Goal: Task Accomplishment & Management: Use online tool/utility

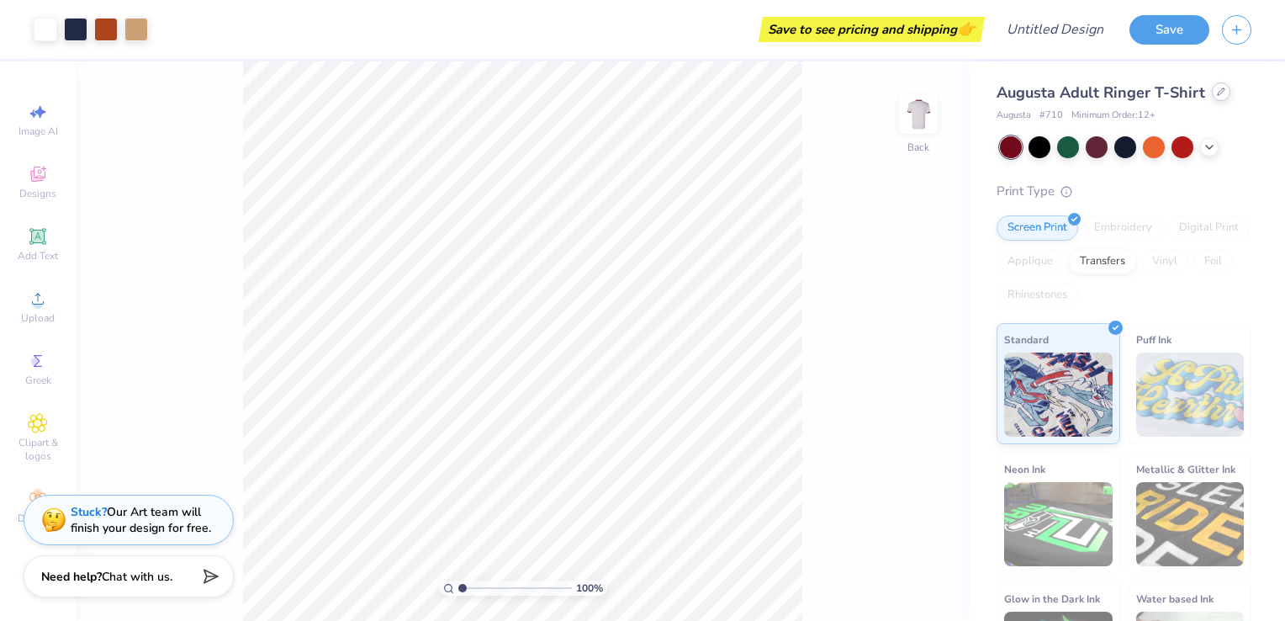
click at [1218, 93] on icon at bounding box center [1221, 91] width 7 height 7
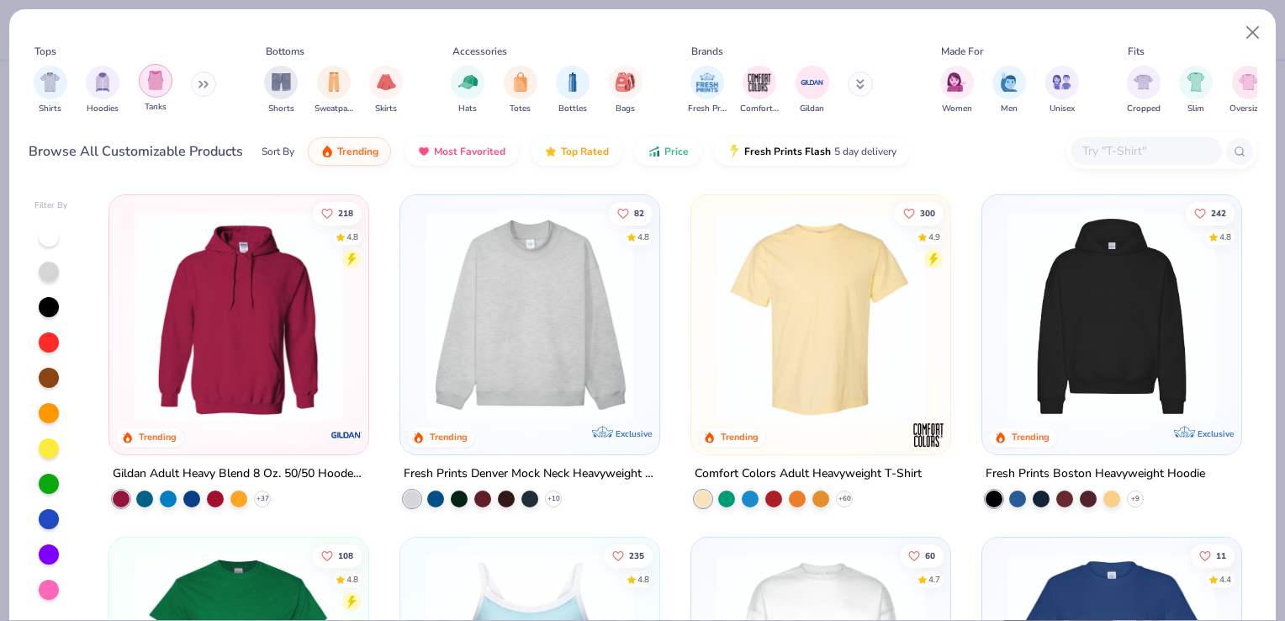
click at [153, 87] on img "filter for Tanks" at bounding box center [155, 80] width 19 height 19
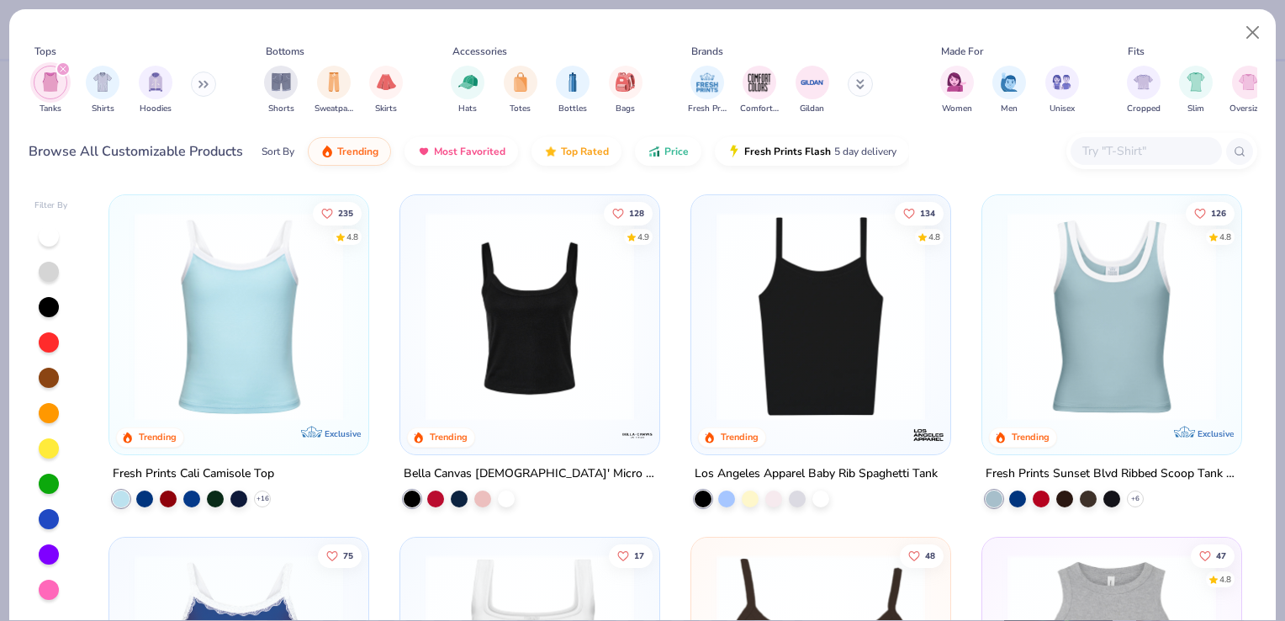
click at [252, 309] on img at bounding box center [238, 316] width 225 height 209
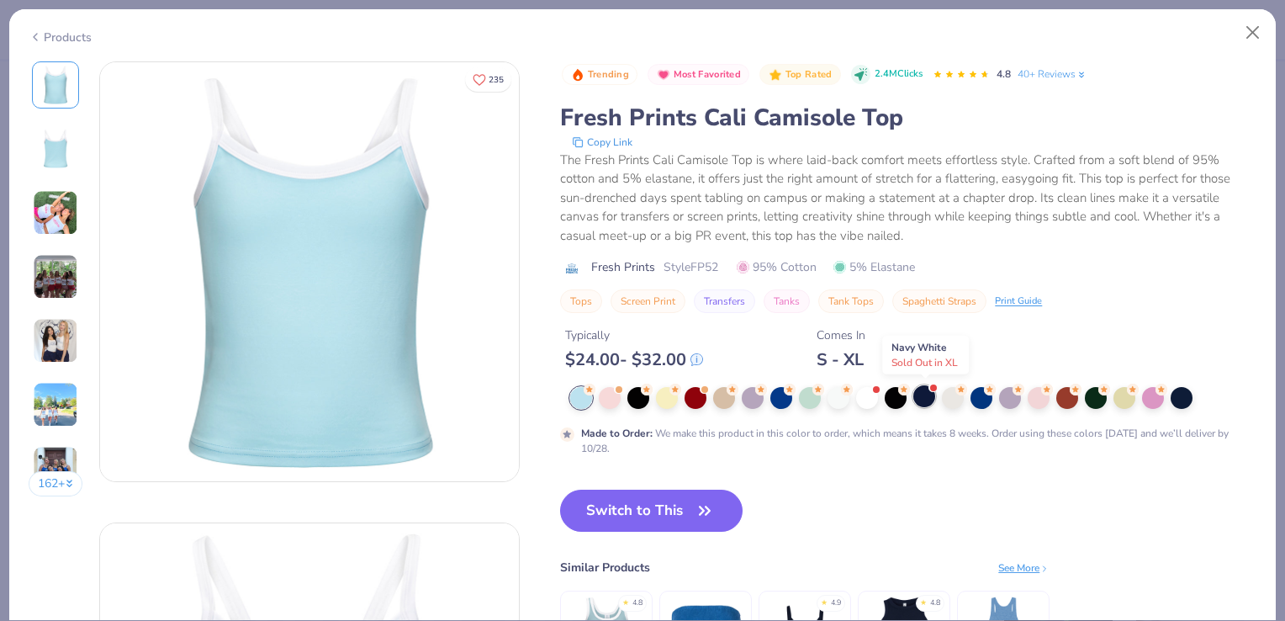
click at [924, 399] on div at bounding box center [924, 396] width 22 height 22
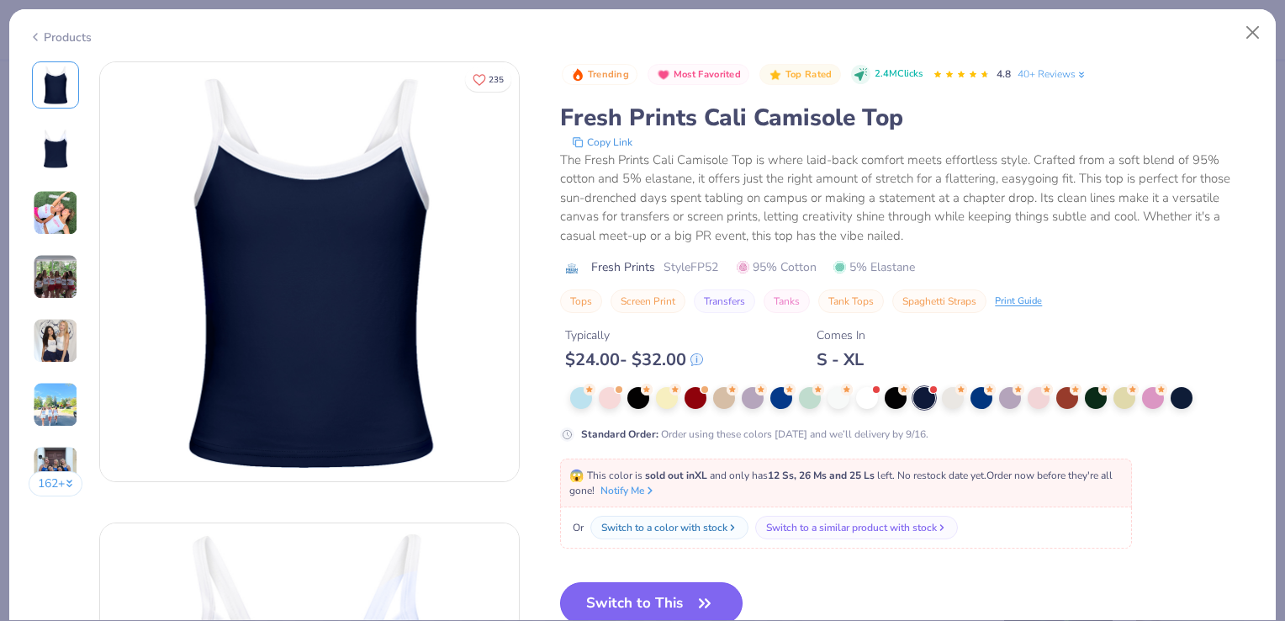
click at [710, 587] on button "Switch to This" at bounding box center [651, 603] width 183 height 42
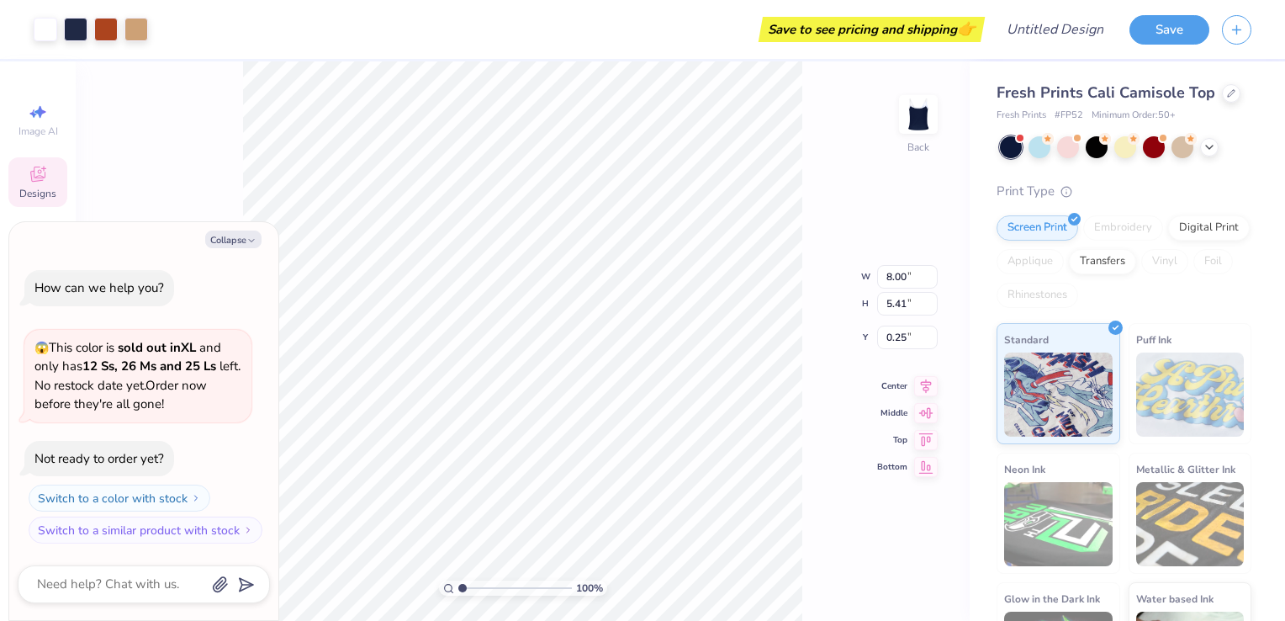
type textarea "x"
type input "1.03"
click at [255, 241] on icon "button" at bounding box center [251, 241] width 10 height 10
type textarea "x"
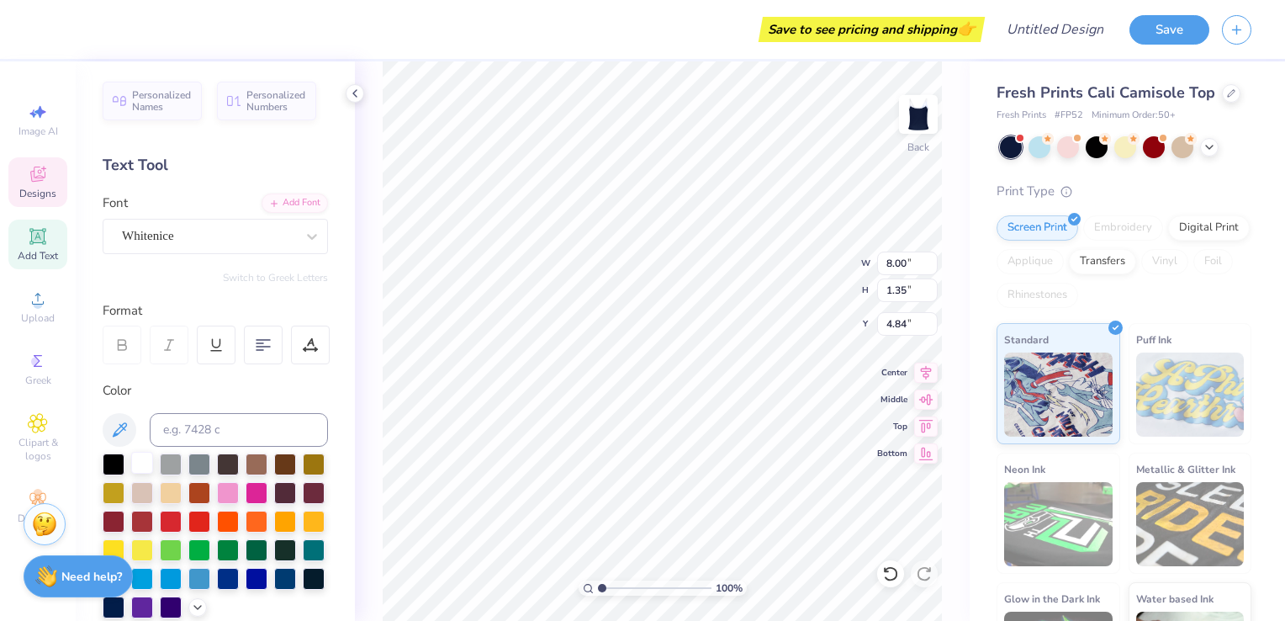
click at [141, 456] on div at bounding box center [142, 463] width 22 height 22
click at [141, 468] on div at bounding box center [142, 463] width 22 height 22
click at [139, 460] on div at bounding box center [142, 463] width 22 height 22
type input "8.04"
type input "1.40"
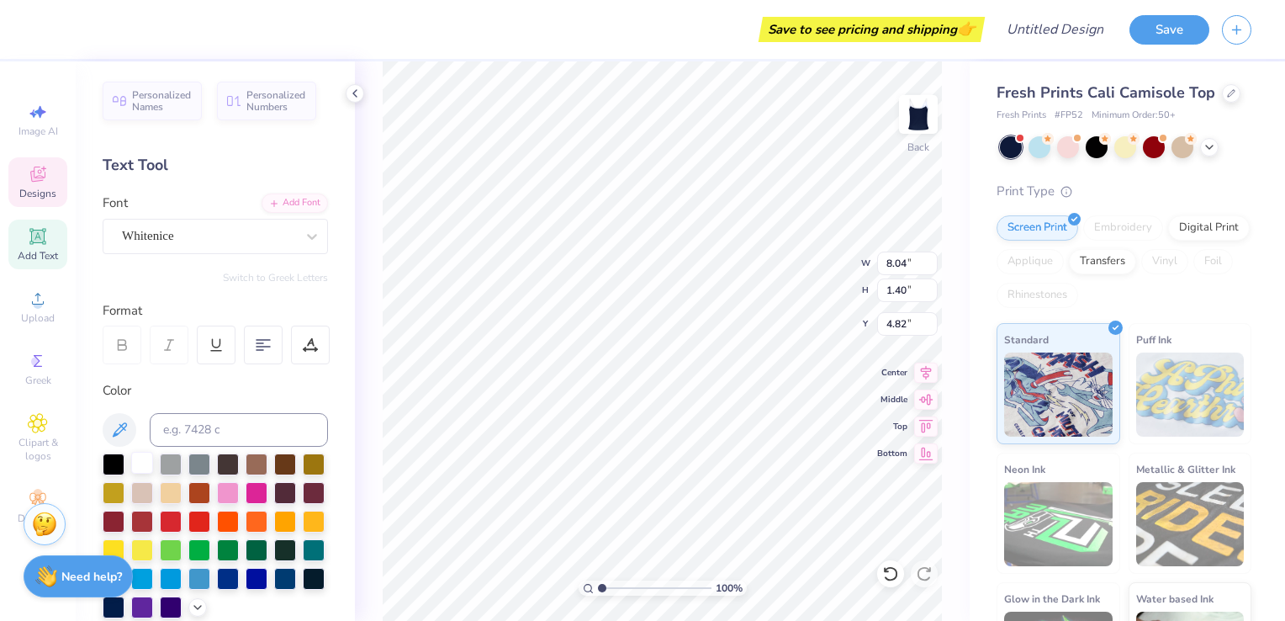
type input "4.82"
type textarea "Z"
type textarea "Sigma Delta Tau"
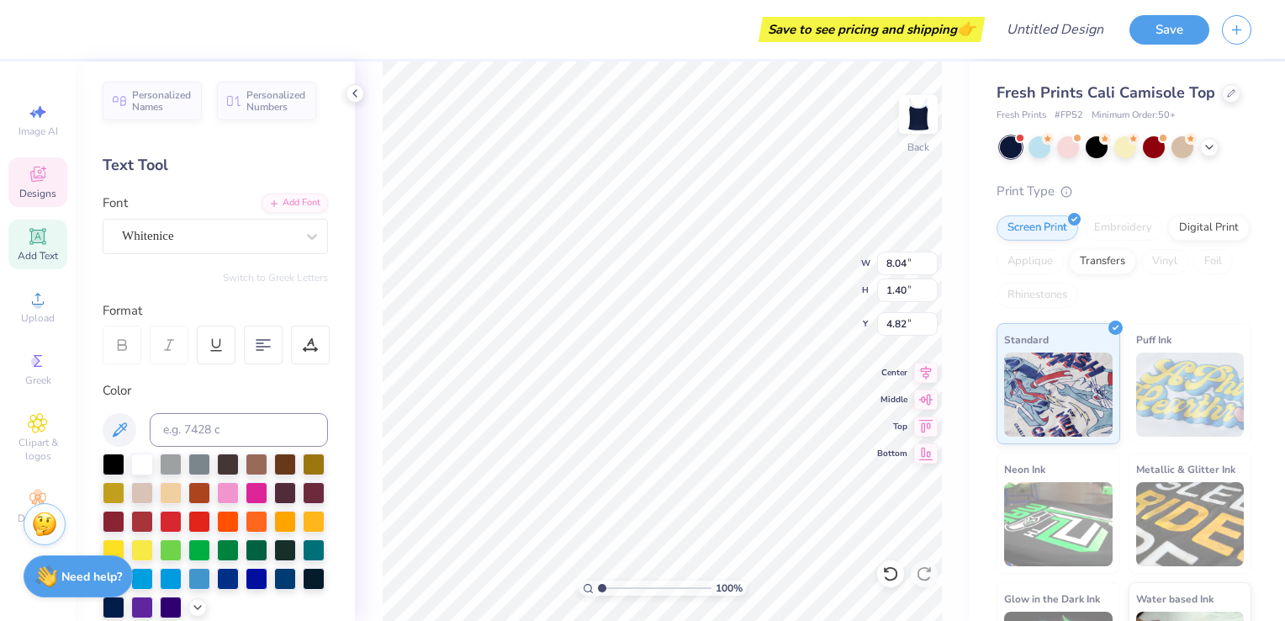
scroll to position [13, 7]
type input "6.72"
type input "1.15"
type input "2.07"
type input "3.49"
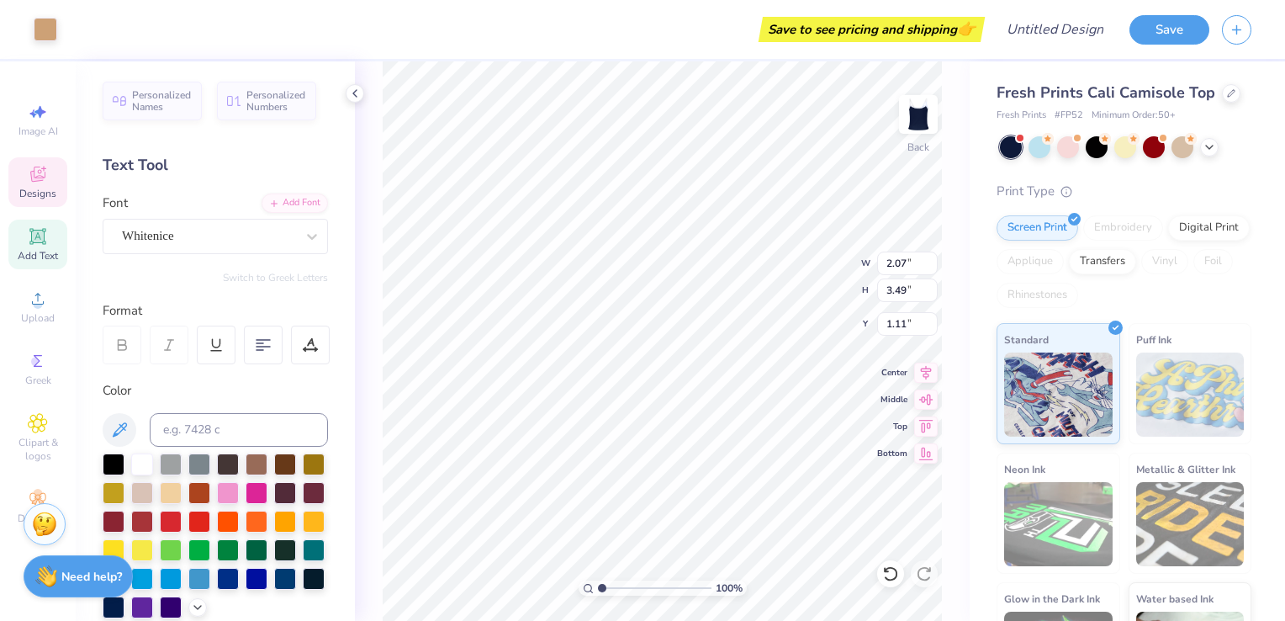
type input "1.03"
type input "2.10"
type input "3.57"
type input "1.03"
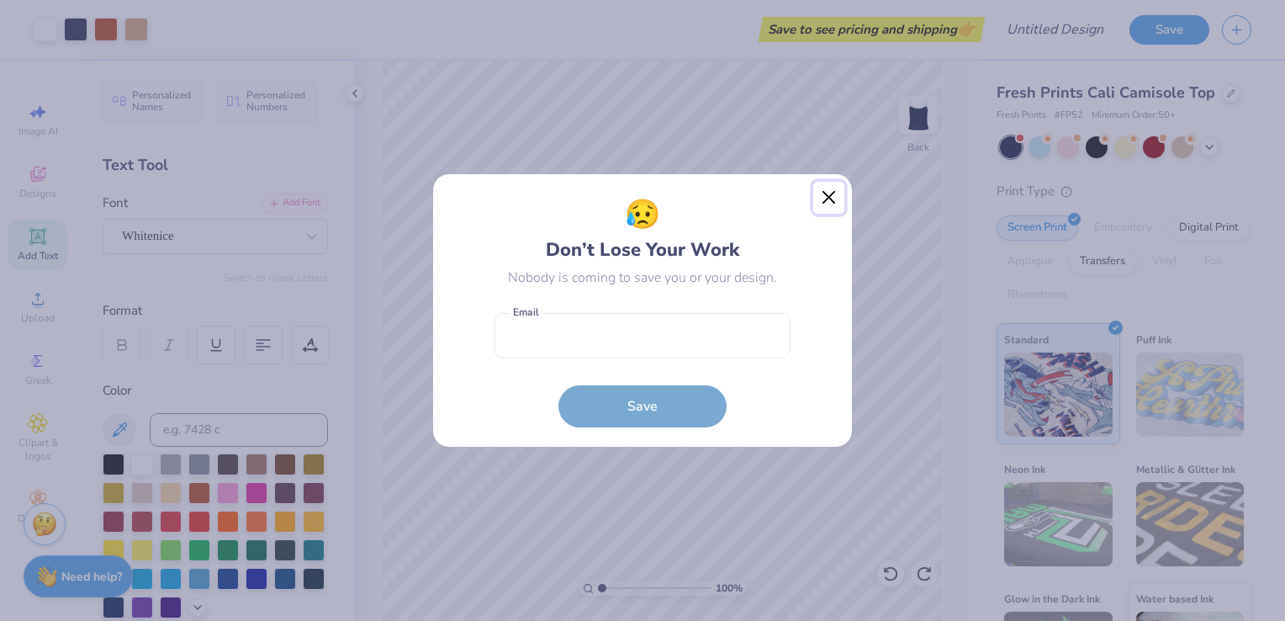
click at [824, 204] on button "Close" at bounding box center [829, 198] width 32 height 32
